Goal: Task Accomplishment & Management: Use online tool/utility

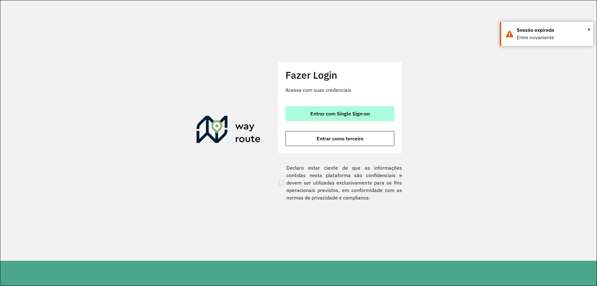
click at [364, 110] on button "Entrar com Single Sign-on" at bounding box center [339, 113] width 109 height 15
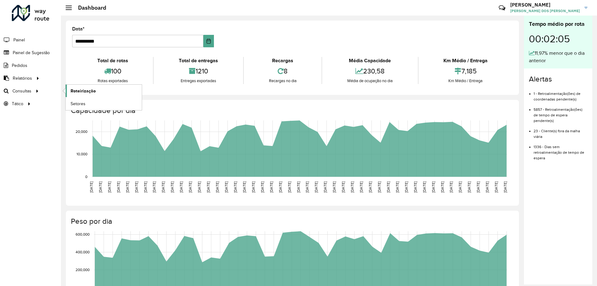
click at [82, 90] on span "Roteirização" at bounding box center [83, 91] width 25 height 7
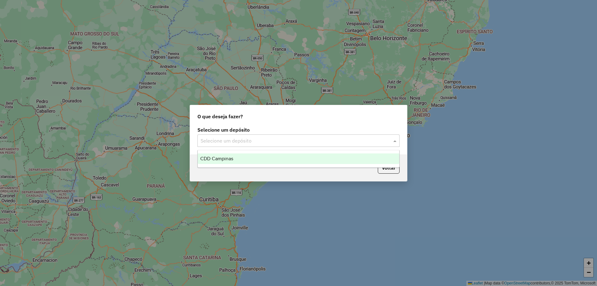
click at [337, 136] on div "Selecione um depósito" at bounding box center [298, 140] width 202 height 12
click at [261, 158] on div "CDD Campinas" at bounding box center [298, 158] width 201 height 11
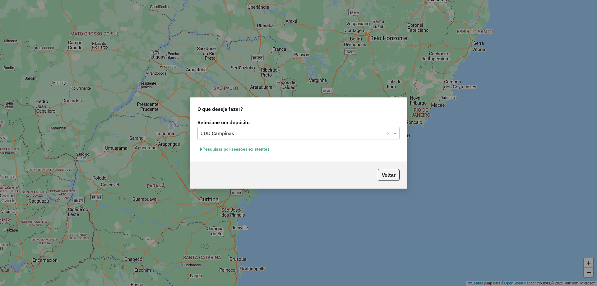
click at [223, 149] on button "Pesquisar por sessões existentes" at bounding box center [234, 149] width 75 height 10
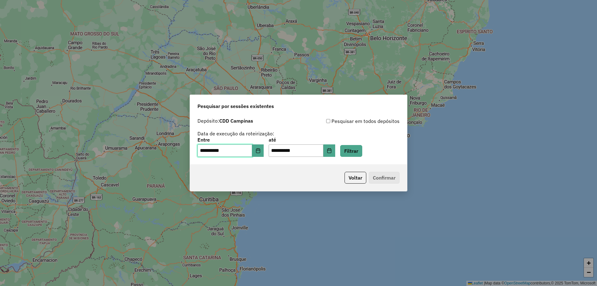
click at [237, 153] on input "**********" at bounding box center [224, 150] width 55 height 12
type input "**********"
click at [282, 151] on input "**********" at bounding box center [295, 150] width 55 height 12
type input "**********"
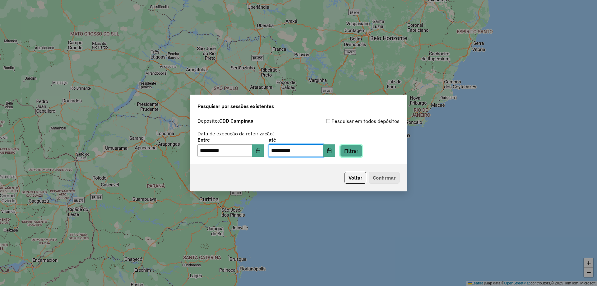
click at [355, 151] on button "Filtrar" at bounding box center [351, 151] width 22 height 12
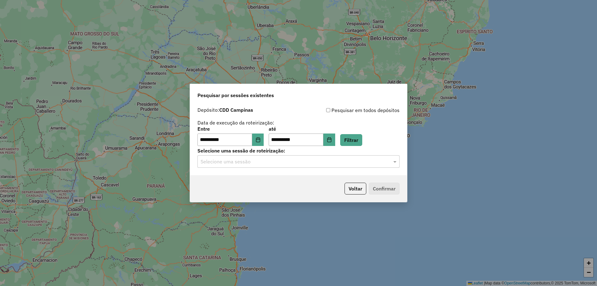
click at [249, 163] on input "text" at bounding box center [291, 161] width 183 height 7
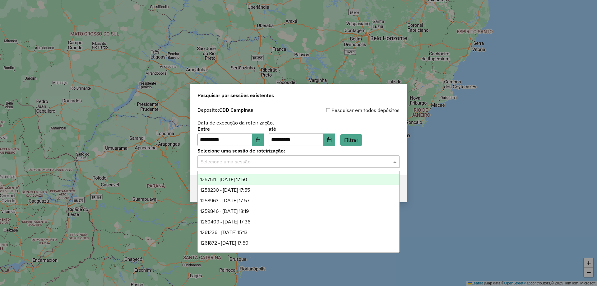
click at [207, 148] on label "Selecione uma sessão de roteirização:" at bounding box center [298, 150] width 202 height 7
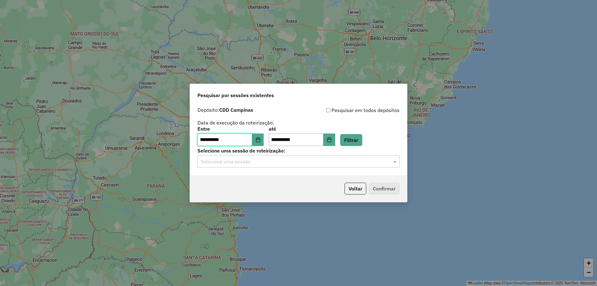
click at [207, 142] on input "**********" at bounding box center [224, 139] width 55 height 12
type input "**********"
click at [256, 162] on input "text" at bounding box center [291, 161] width 183 height 7
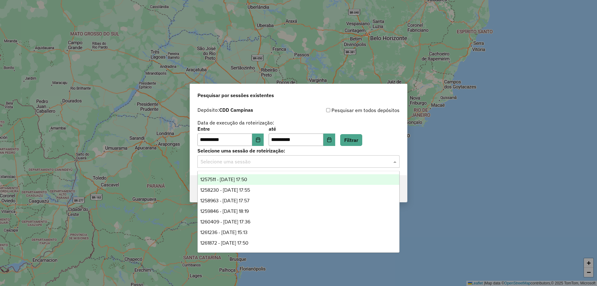
click at [298, 112] on div "Pesquisar em todos depósitos" at bounding box center [348, 109] width 101 height 7
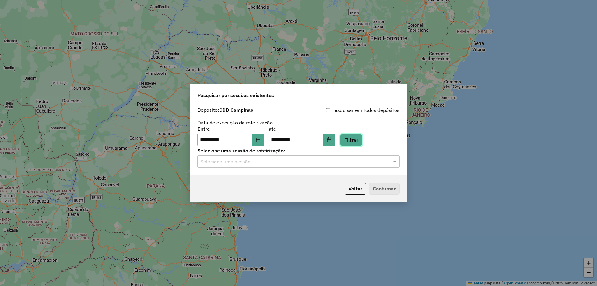
click at [354, 139] on button "Filtrar" at bounding box center [351, 140] width 22 height 12
click at [257, 165] on input "text" at bounding box center [291, 161] width 183 height 7
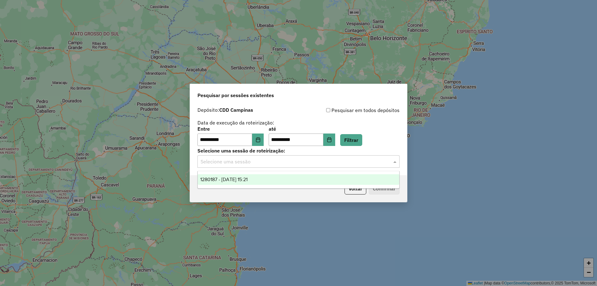
click at [247, 181] on span "1280187 - 22/09/2025 15:21" at bounding box center [223, 178] width 47 height 5
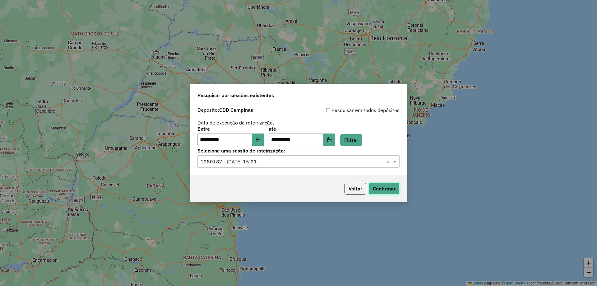
click at [394, 190] on button "Confirmar" at bounding box center [383, 188] width 31 height 12
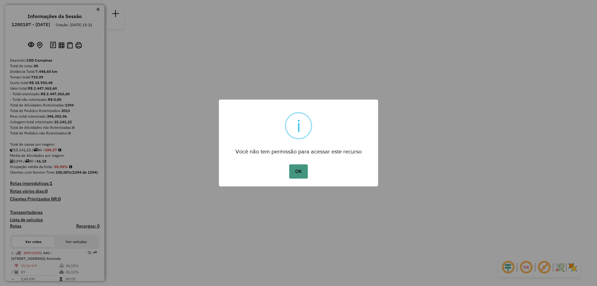
click at [300, 167] on button "OK" at bounding box center [298, 171] width 18 height 14
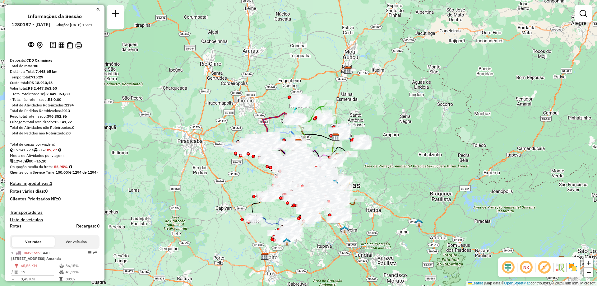
scroll to position [2489, 0]
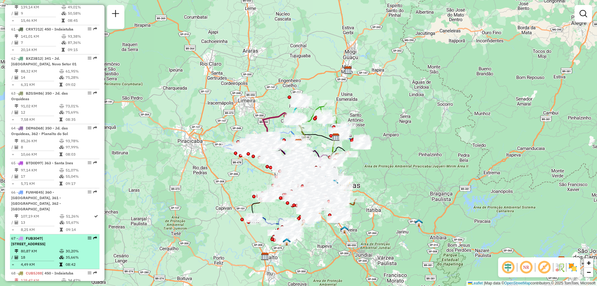
click at [85, 236] on div at bounding box center [87, 238] width 19 height 4
select select "**********"
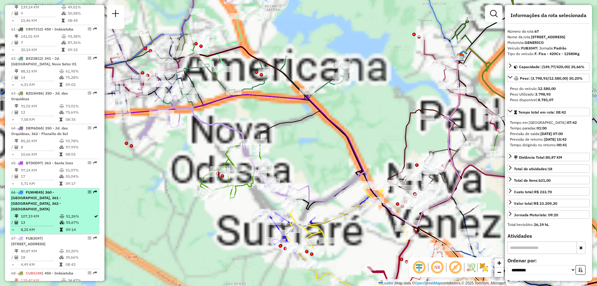
drag, startPoint x: 85, startPoint y: 144, endPoint x: 81, endPoint y: 138, distance: 7.5
click at [45, 236] on span "| [STREET_ADDRESS]" at bounding box center [28, 241] width 34 height 10
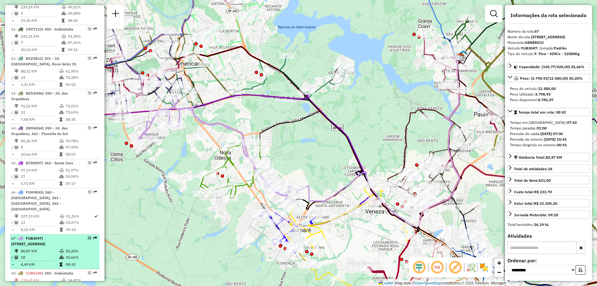
click at [88, 236] on em at bounding box center [90, 238] width 4 height 4
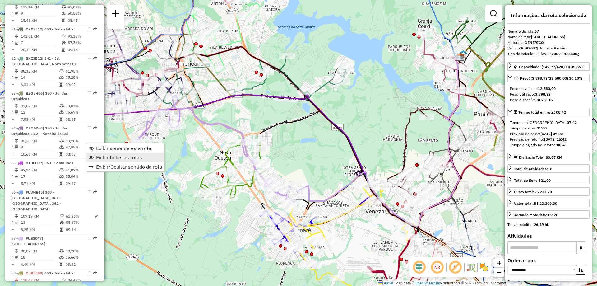
click at [93, 156] on span "Exibir todas as rotas" at bounding box center [91, 157] width 5 height 5
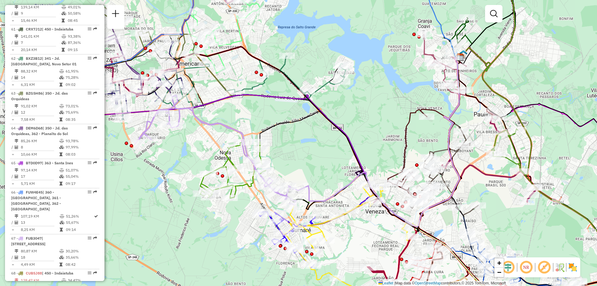
click at [571, 267] on img at bounding box center [572, 267] width 10 height 10
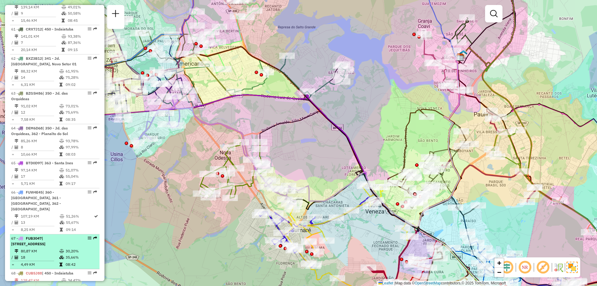
click at [88, 234] on li "67 - FUB3047 | 352 - [GEOGRAPHIC_DATA], 364 - [GEOGRAPHIC_DATA] 80,87 KM 30,20%…" at bounding box center [54, 251] width 89 height 35
select select "**********"
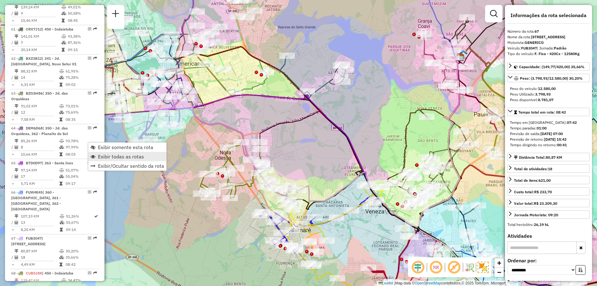
click at [95, 157] on span "Exibir todas as rotas" at bounding box center [92, 156] width 5 height 5
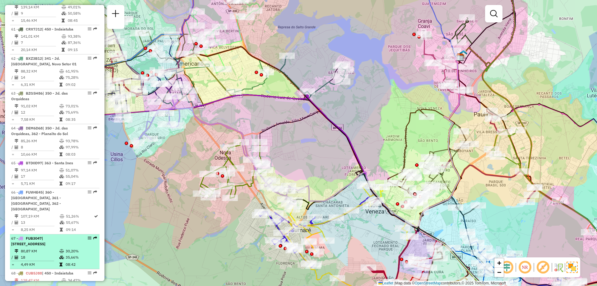
click at [88, 236] on em at bounding box center [90, 238] width 4 height 4
select select "**********"
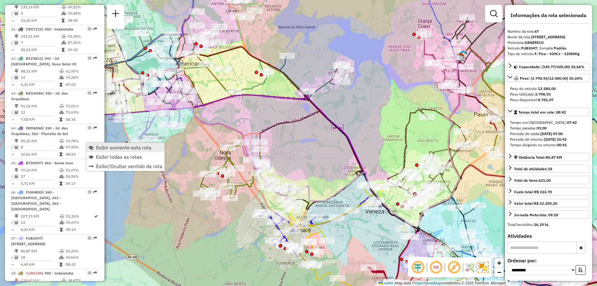
click at [92, 144] on link "Exibir somente esta rota" at bounding box center [125, 147] width 78 height 9
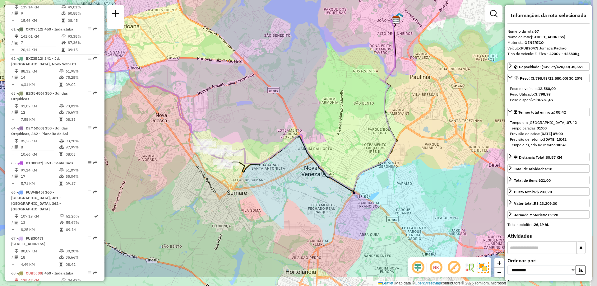
drag, startPoint x: 390, startPoint y: 125, endPoint x: 326, endPoint y: 87, distance: 74.1
click at [326, 87] on div "Janela de atendimento Grade de atendimento Capacidade Transportadoras Veículos …" at bounding box center [298, 143] width 597 height 286
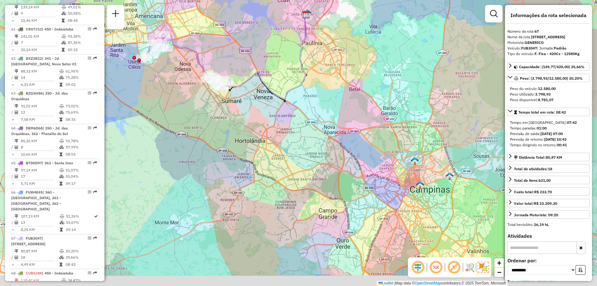
drag, startPoint x: 369, startPoint y: 156, endPoint x: 314, endPoint y: 117, distance: 67.3
click at [314, 117] on div "Janela de atendimento Grade de atendimento Capacidade Transportadoras Veículos …" at bounding box center [298, 143] width 597 height 286
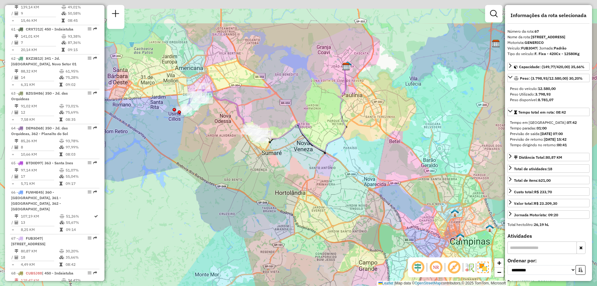
drag, startPoint x: 260, startPoint y: 37, endPoint x: 304, endPoint y: 94, distance: 71.6
click at [304, 94] on div "Janela de atendimento Grade de atendimento Capacidade Transportadoras Veículos …" at bounding box center [298, 143] width 597 height 286
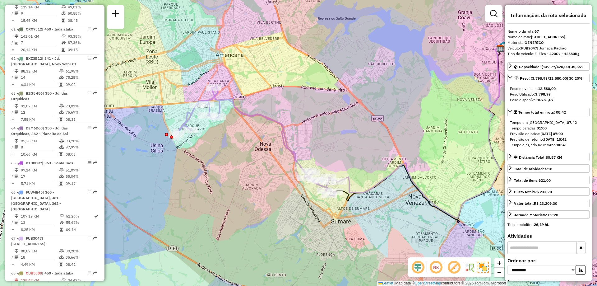
drag, startPoint x: 206, startPoint y: 100, endPoint x: 311, endPoint y: 99, distance: 105.6
click at [311, 99] on div "Janela de atendimento Grade de atendimento Capacidade Transportadoras Veículos …" at bounding box center [298, 143] width 597 height 286
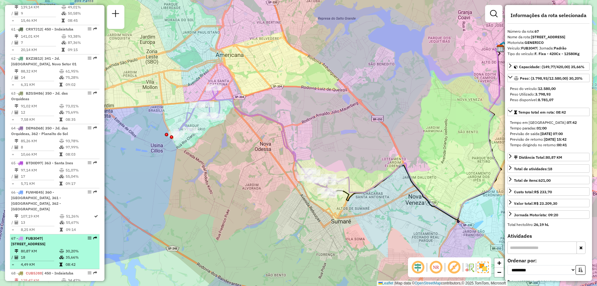
drag, startPoint x: 65, startPoint y: 149, endPoint x: 13, endPoint y: 140, distance: 52.6
click at [32, 235] on div "67 - FUB3047 | [STREET_ADDRESS]" at bounding box center [44, 240] width 66 height 11
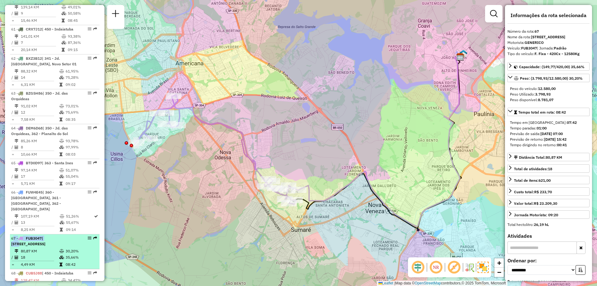
drag, startPoint x: 11, startPoint y: 142, endPoint x: 73, endPoint y: 146, distance: 62.0
click at [45, 236] on span "67 - FUB3047 | [STREET_ADDRESS]" at bounding box center [28, 241] width 34 height 10
drag, startPoint x: 62, startPoint y: 149, endPoint x: 34, endPoint y: 148, distance: 28.6
click at [34, 236] on span "| [STREET_ADDRESS]" at bounding box center [28, 241] width 34 height 10
click at [20, 236] on icon at bounding box center [20, 238] width 5 height 4
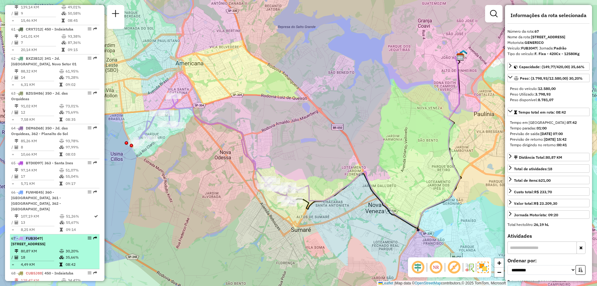
drag, startPoint x: 11, startPoint y: 144, endPoint x: 35, endPoint y: 143, distance: 23.9
click at [35, 236] on span "67 - FUB3047 | [STREET_ADDRESS]" at bounding box center [28, 241] width 34 height 10
drag, startPoint x: 42, startPoint y: 145, endPoint x: 65, endPoint y: 149, distance: 23.2
click at [65, 235] on div "67 - FUB3047 | [STREET_ADDRESS]" at bounding box center [44, 240] width 66 height 11
click at [45, 236] on span "| [STREET_ADDRESS]" at bounding box center [28, 241] width 34 height 10
